Goal: Task Accomplishment & Management: Manage account settings

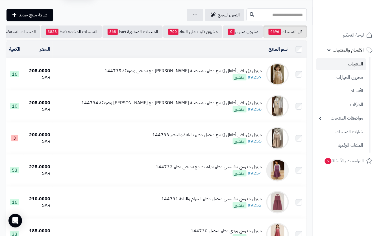
scroll to position [264, 0]
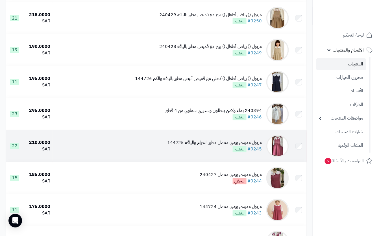
click at [201, 152] on div "مريول مدرسي وردي متصل مطرز الحزام والياقة 144725 #9245 منشور" at bounding box center [214, 145] width 95 height 13
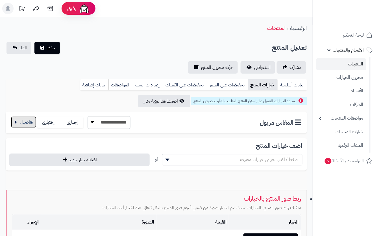
click at [28, 122] on button "button" at bounding box center [23, 121] width 25 height 11
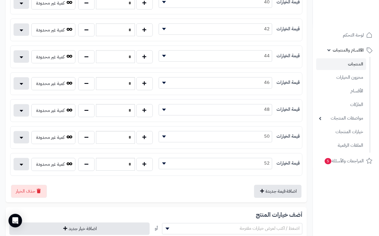
scroll to position [226, 0]
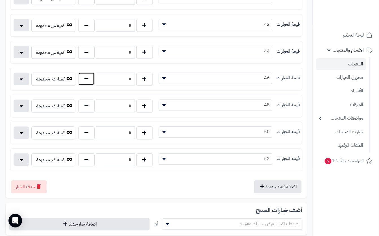
click at [81, 83] on button "button" at bounding box center [86, 78] width 16 height 13
type input "*"
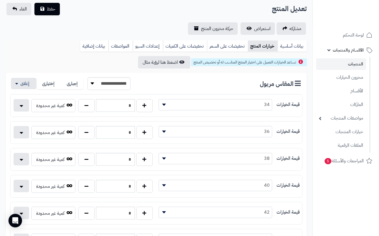
scroll to position [0, 0]
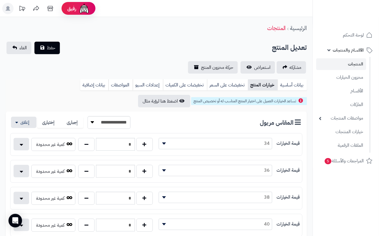
click at [56, 46] on button "حفظ" at bounding box center [46, 47] width 25 height 12
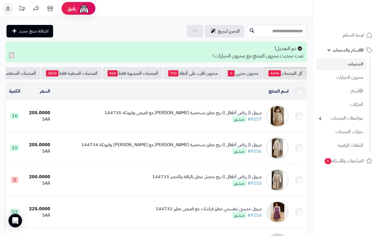
click at [284, 32] on input "text" at bounding box center [277, 31] width 61 height 13
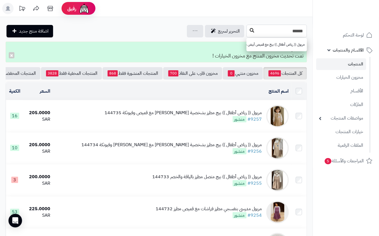
type input "******"
click at [250, 31] on icon at bounding box center [252, 30] width 5 height 5
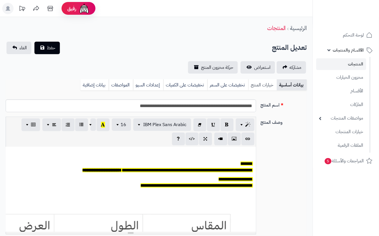
click at [256, 88] on link "خيارات المنتج" at bounding box center [263, 84] width 29 height 11
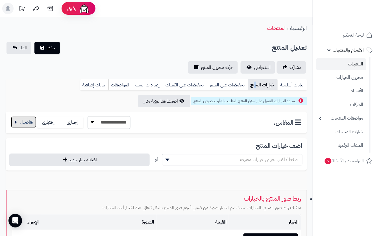
click at [31, 122] on button "button" at bounding box center [23, 121] width 25 height 11
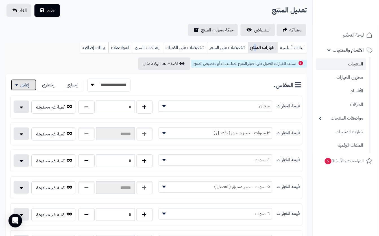
scroll to position [113, 0]
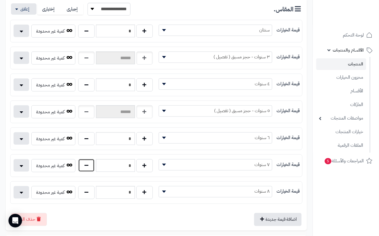
click at [83, 167] on button "button" at bounding box center [86, 165] width 16 height 13
type input "*"
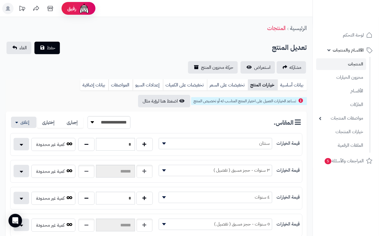
click at [77, 51] on div "تعديل المنتج حفظ الغاء" at bounding box center [157, 48] width 302 height 12
click at [53, 51] on button "حفظ" at bounding box center [46, 47] width 25 height 12
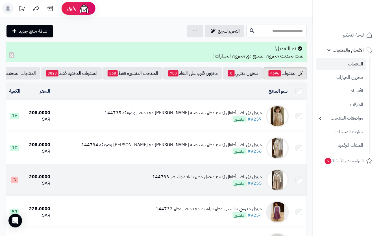
click at [215, 179] on div "مريول (( رياض أطفال )) بيج متصل مطرز بالياقة والخصر 144733" at bounding box center [207, 176] width 110 height 7
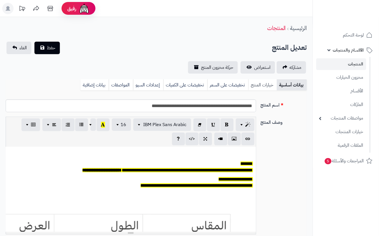
click at [269, 89] on link "خيارات المنتج" at bounding box center [263, 84] width 29 height 11
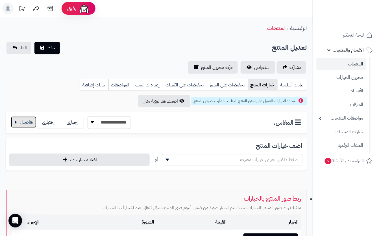
click at [23, 122] on button "button" at bounding box center [23, 121] width 25 height 11
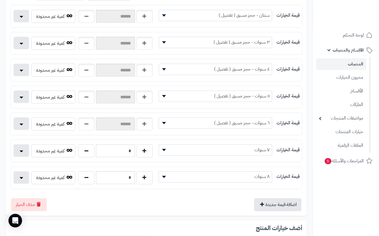
scroll to position [188, 0]
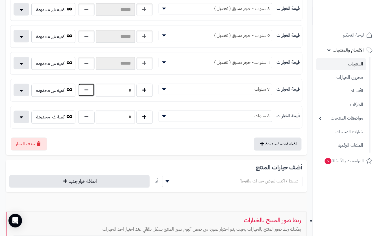
click at [90, 92] on button "button" at bounding box center [86, 89] width 16 height 13
type input "*"
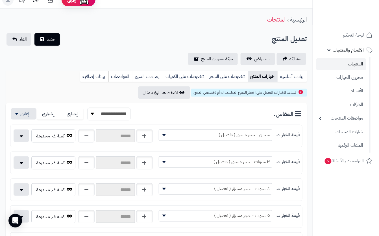
scroll to position [0, 0]
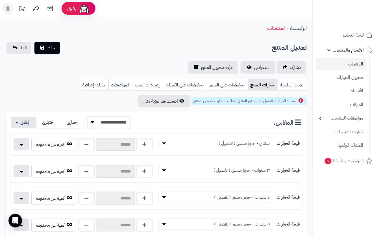
click at [149, 72] on div "مشاركه استعراض حركة مخزون المنتج" at bounding box center [157, 67] width 302 height 12
click at [62, 51] on div "تعديل المنتج حفظ الغاء" at bounding box center [157, 48] width 302 height 12
drag, startPoint x: 52, startPoint y: 55, endPoint x: 52, endPoint y: 49, distance: 5.9
click at [52, 49] on div "**********" at bounding box center [156, 58] width 313 height 32
click at [52, 49] on span "حفظ" at bounding box center [51, 47] width 8 height 7
